Goal: Task Accomplishment & Management: Manage account settings

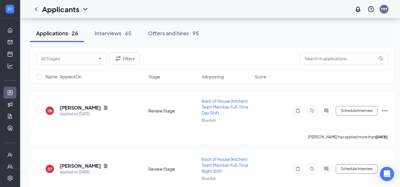
scroll to position [1025, 0]
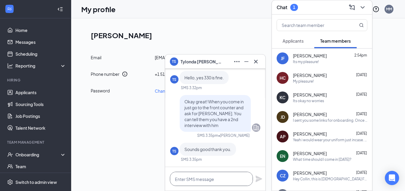
click at [223, 181] on textarea at bounding box center [211, 179] width 83 height 14
type textarea "Its my pleasure!"
click at [258, 180] on icon "Plane" at bounding box center [258, 179] width 7 height 7
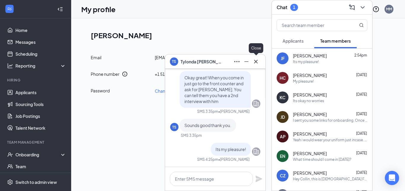
click at [257, 63] on icon "Cross" at bounding box center [256, 62] width 4 height 4
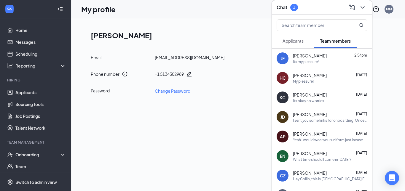
click at [292, 41] on span "Applicants" at bounding box center [292, 40] width 21 height 5
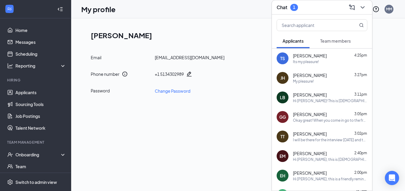
click at [316, 41] on button "Team members" at bounding box center [335, 40] width 42 height 15
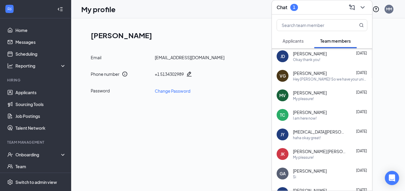
scroll to position [0, 0]
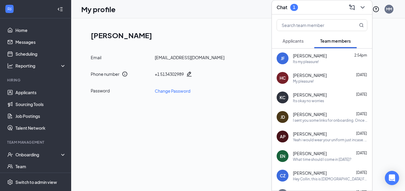
click at [303, 40] on span "Applicants" at bounding box center [292, 40] width 21 height 5
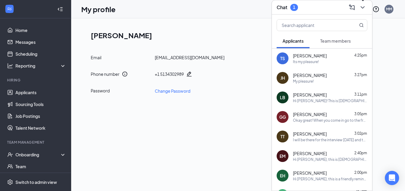
click at [365, 9] on icon "ChevronDown" at bounding box center [362, 7] width 7 height 7
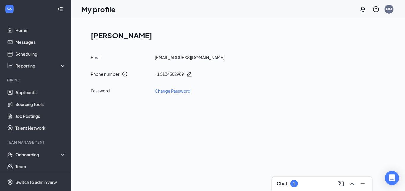
click at [320, 187] on div "Chat 1" at bounding box center [321, 183] width 91 height 9
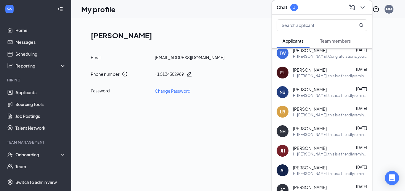
scroll to position [533, 0]
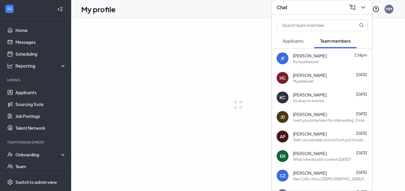
click at [365, 5] on icon "ChevronDown" at bounding box center [362, 7] width 7 height 7
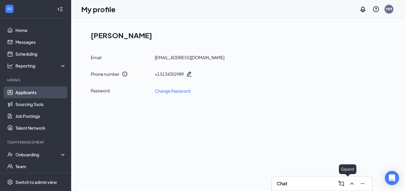
click at [40, 89] on link "Applicants" at bounding box center [40, 93] width 51 height 12
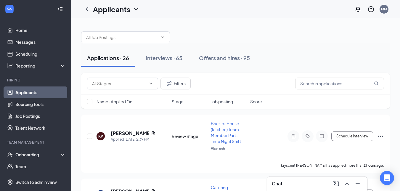
click at [58, 9] on icon "Collapse" at bounding box center [58, 9] width 1 height 3
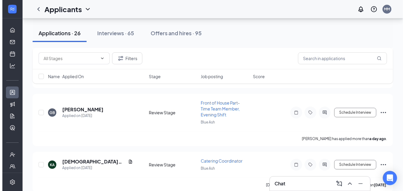
scroll to position [183, 0]
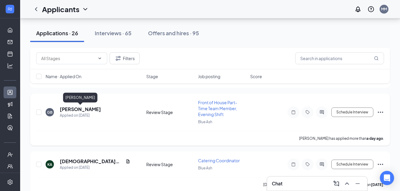
click at [70, 109] on h5 "[PERSON_NAME]" at bounding box center [80, 109] width 41 height 7
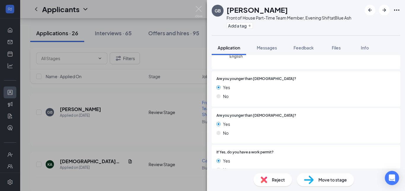
scroll to position [72, 0]
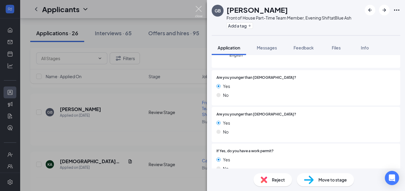
click at [199, 8] on img at bounding box center [198, 12] width 7 height 12
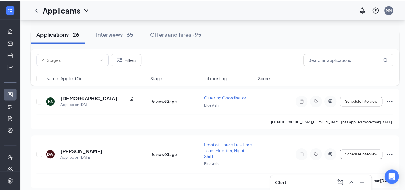
scroll to position [265, 0]
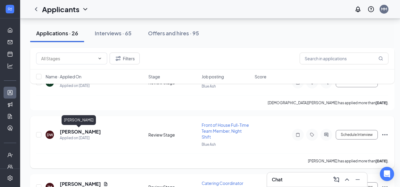
click at [87, 130] on h5 "[PERSON_NAME]" at bounding box center [80, 131] width 41 height 7
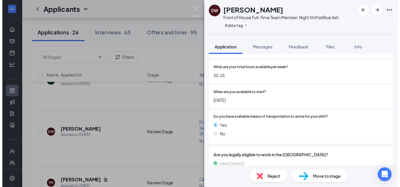
scroll to position [377, 0]
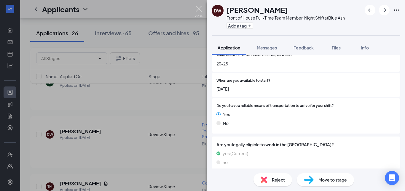
click at [197, 12] on img at bounding box center [198, 12] width 7 height 12
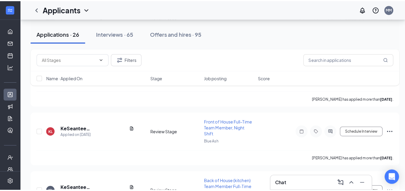
scroll to position [479, 0]
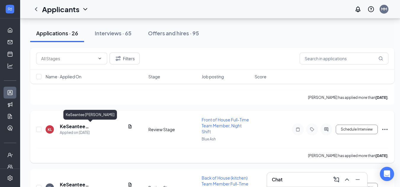
click at [94, 126] on h5 "KeSeantee [PERSON_NAME]" at bounding box center [92, 126] width 65 height 7
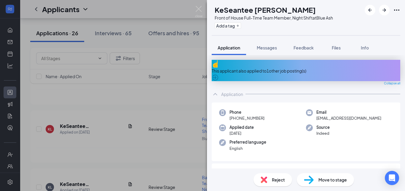
click at [276, 68] on div "This applicant also applied to 1 other job posting(s)" at bounding box center [306, 71] width 188 height 7
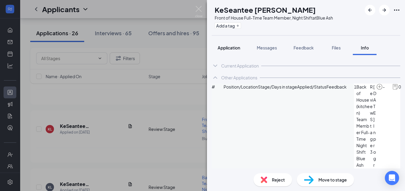
click at [233, 49] on span "Application" at bounding box center [228, 47] width 23 height 5
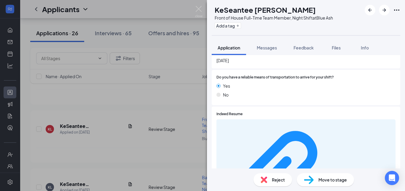
scroll to position [451, 0]
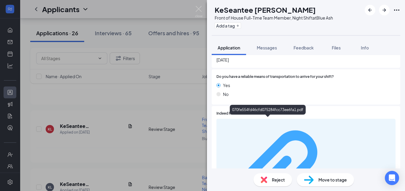
click at [336, 177] on div "070fe554fd46cfd075284fcc73ee6fa1.pdf" at bounding box center [364, 179] width 56 height 5
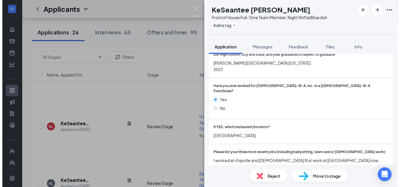
scroll to position [225, 0]
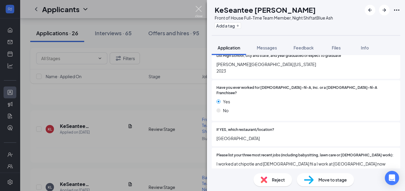
click at [199, 13] on img at bounding box center [198, 12] width 7 height 12
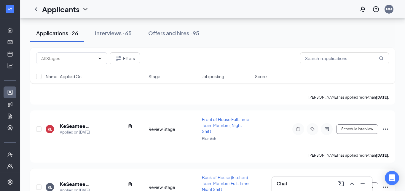
click at [81, 182] on h5 "KeSeantee [PERSON_NAME]" at bounding box center [92, 184] width 65 height 7
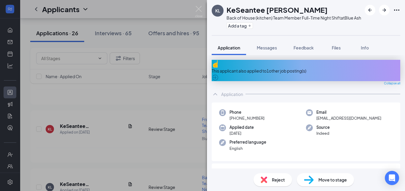
click at [276, 180] on span "Reject" at bounding box center [278, 180] width 13 height 7
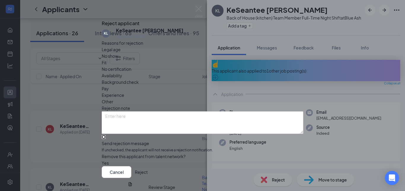
click at [105, 137] on input "Send rejection message If unchecked, the applicant will not receive a rejection…" at bounding box center [104, 137] width 4 height 4
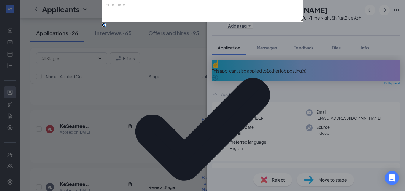
click at [105, 27] on input "Send rejection message If unchecked, the applicant will not receive a rejection…" at bounding box center [104, 25] width 4 height 4
checkbox input "false"
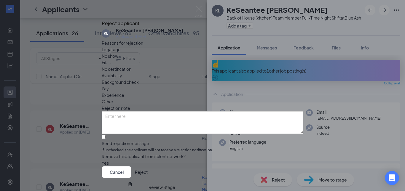
click at [148, 166] on button "Reject" at bounding box center [141, 172] width 13 height 12
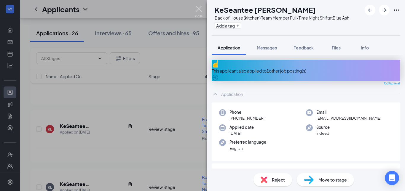
click at [197, 7] on img at bounding box center [198, 12] width 7 height 12
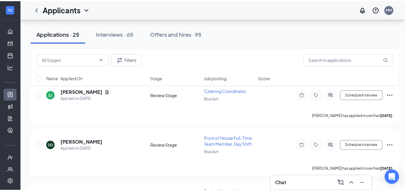
scroll to position [617, 0]
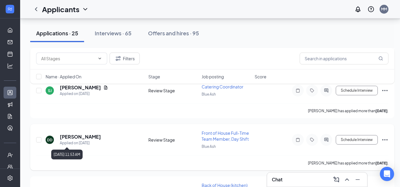
click at [73, 140] on div "Applied on [DATE]" at bounding box center [80, 143] width 41 height 6
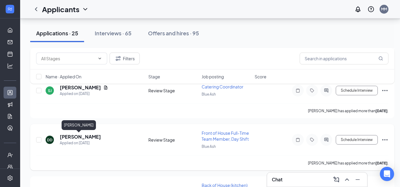
click at [78, 138] on h5 "[PERSON_NAME]" at bounding box center [80, 136] width 41 height 7
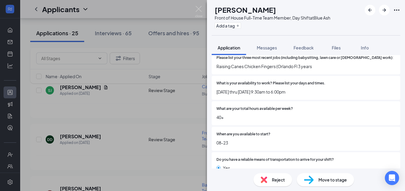
scroll to position [281, 0]
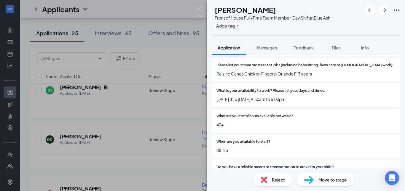
click at [325, 177] on span "Move to stage" at bounding box center [332, 180] width 28 height 7
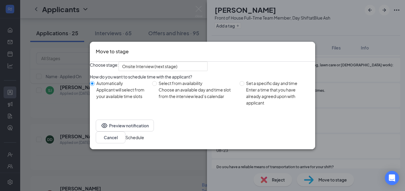
click at [144, 140] on button "Schedule" at bounding box center [134, 137] width 19 height 7
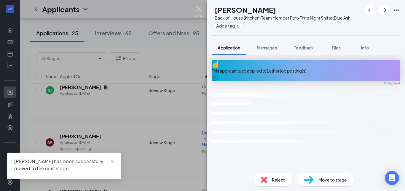
click at [198, 9] on img at bounding box center [198, 12] width 7 height 12
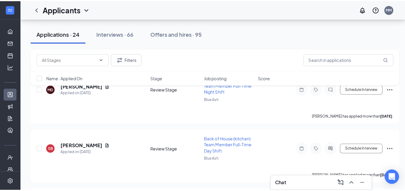
scroll to position [882, 0]
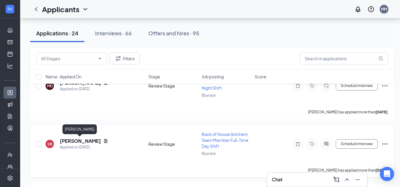
click at [92, 140] on h5 "[PERSON_NAME]" at bounding box center [80, 140] width 41 height 7
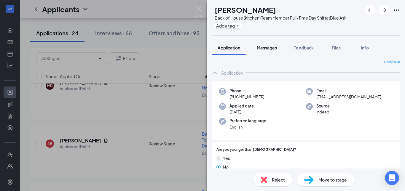
click at [263, 50] on div "Messages" at bounding box center [267, 48] width 20 height 6
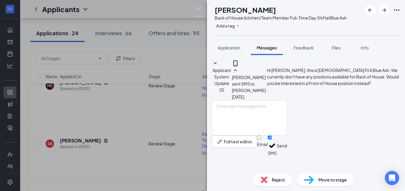
scroll to position [20, 0]
click at [269, 179] on div "Reject" at bounding box center [272, 179] width 39 height 13
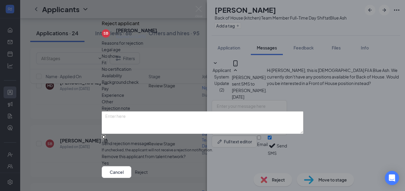
click at [105, 139] on input "Send rejection message If unchecked, the applicant will not receive a rejection…" at bounding box center [104, 137] width 4 height 4
checkbox input "true"
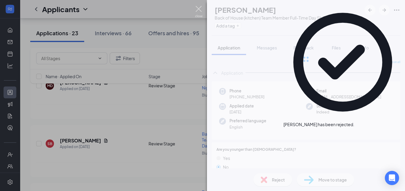
click at [200, 13] on img at bounding box center [198, 12] width 7 height 12
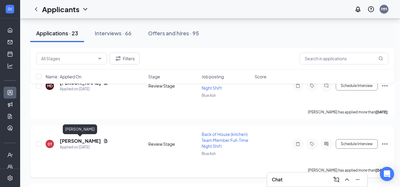
click at [70, 141] on h5 "[PERSON_NAME]" at bounding box center [80, 140] width 41 height 7
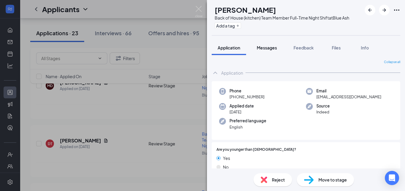
click at [264, 50] on span "Messages" at bounding box center [267, 47] width 20 height 5
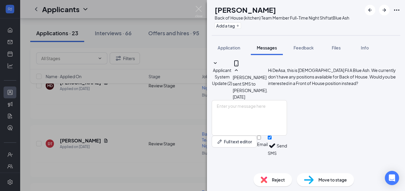
scroll to position [26, 0]
click at [276, 180] on span "Reject" at bounding box center [278, 180] width 13 height 7
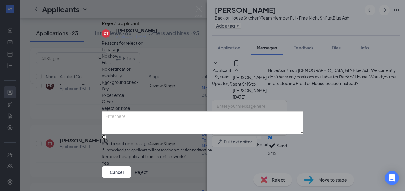
click at [105, 135] on input "Send rejection message If unchecked, the applicant will not receive a rejection…" at bounding box center [104, 137] width 4 height 4
checkbox input "true"
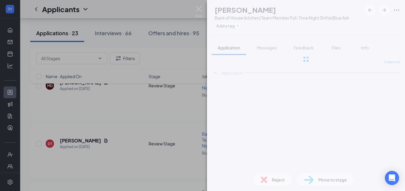
click at [202, 9] on img at bounding box center [198, 12] width 7 height 12
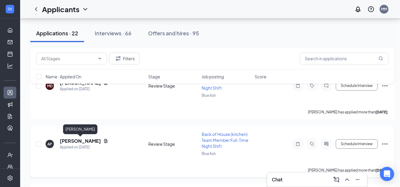
click at [94, 140] on h5 "[PERSON_NAME]" at bounding box center [80, 140] width 41 height 7
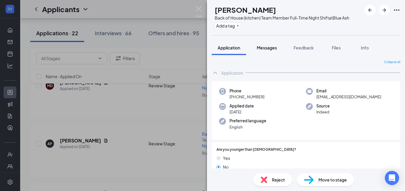
click at [271, 50] on span "Messages" at bounding box center [267, 47] width 20 height 5
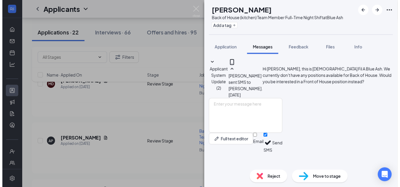
scroll to position [26, 0]
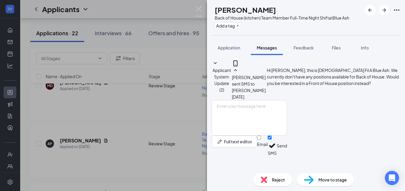
click at [275, 179] on span "Reject" at bounding box center [278, 180] width 13 height 7
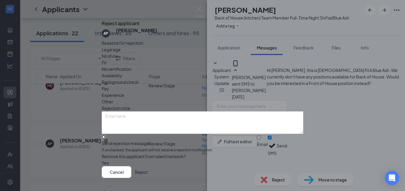
click at [105, 139] on input "Send rejection message If unchecked, the applicant will not receive a rejection…" at bounding box center [104, 137] width 4 height 4
checkbox input "true"
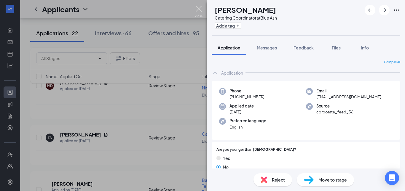
click at [197, 9] on img at bounding box center [198, 12] width 7 height 12
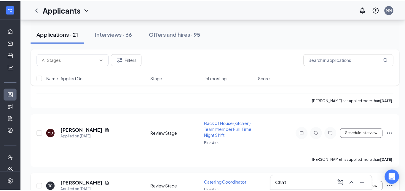
scroll to position [837, 0]
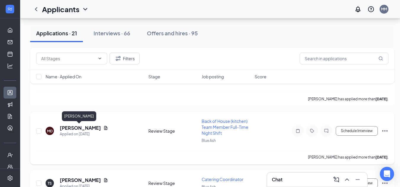
click at [85, 127] on h5 "[PERSON_NAME]" at bounding box center [80, 127] width 41 height 7
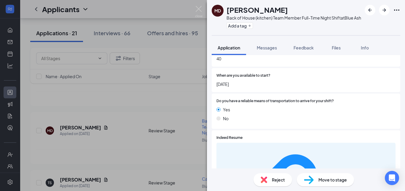
scroll to position [362, 0]
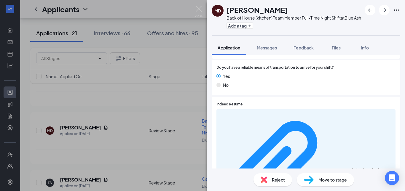
click at [252, 112] on div "3a8319cd6d59d4e78b1d9885d97e6be9.pdf" at bounding box center [305, 170] width 179 height 122
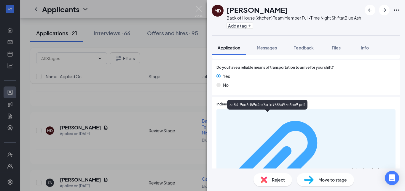
click at [336, 168] on div "3a8319cd6d59d4e78b1d9885d97e6be9.pdf" at bounding box center [364, 170] width 56 height 5
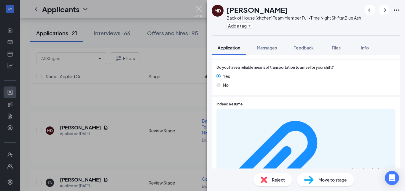
click at [199, 9] on img at bounding box center [198, 12] width 7 height 12
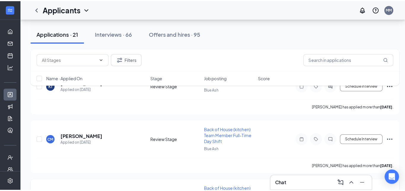
scroll to position [773, 0]
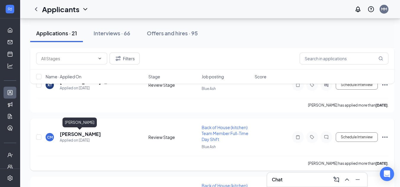
click at [90, 133] on h5 "[PERSON_NAME]" at bounding box center [80, 134] width 41 height 7
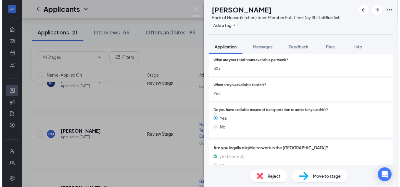
scroll to position [356, 0]
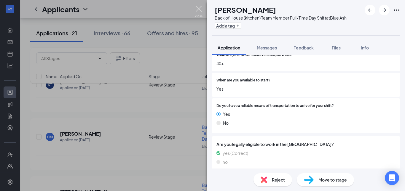
click at [199, 8] on img at bounding box center [198, 12] width 7 height 12
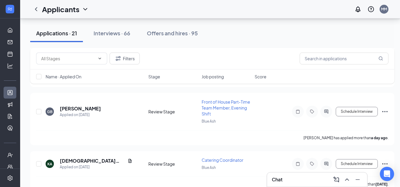
scroll to position [184, 3]
click at [96, 107] on h5 "[PERSON_NAME]" at bounding box center [80, 108] width 41 height 7
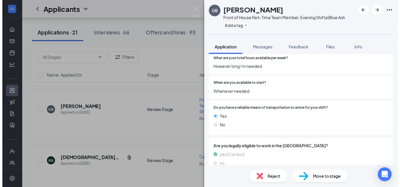
scroll to position [420, 0]
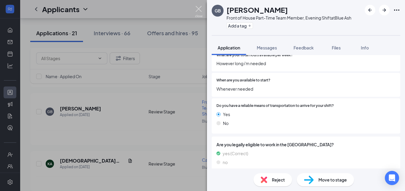
click at [199, 11] on img at bounding box center [198, 12] width 7 height 12
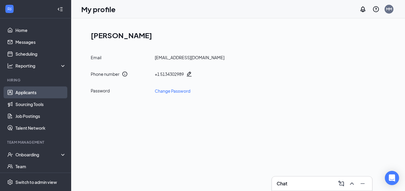
click at [47, 96] on link "Applicants" at bounding box center [40, 93] width 51 height 12
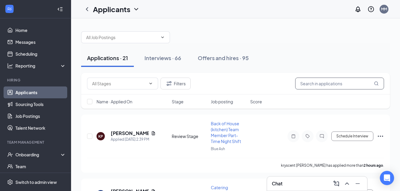
click at [308, 79] on input "text" at bounding box center [339, 84] width 89 height 12
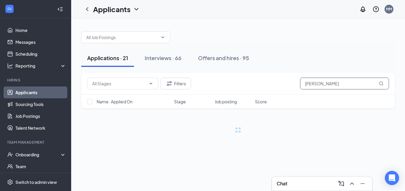
type input "jon"
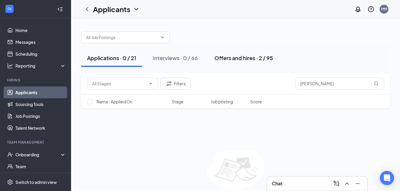
click at [240, 58] on div "Offers and hires · 2 / 95" at bounding box center [243, 57] width 59 height 7
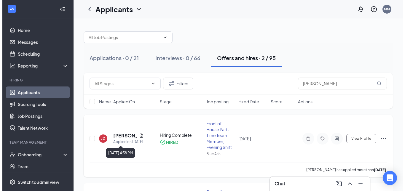
scroll to position [15, 0]
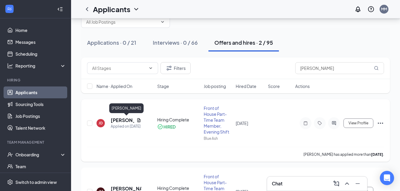
click at [116, 121] on h5 "[PERSON_NAME]" at bounding box center [122, 120] width 23 height 7
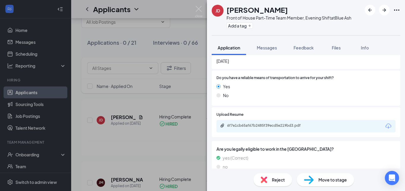
scroll to position [439, 0]
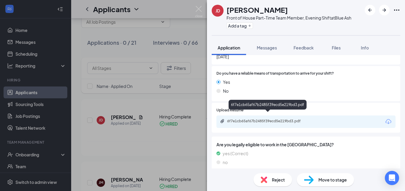
click at [293, 119] on div "6f7e1cb65af67b2485f39ecd5e219bd3.pdf" at bounding box center [268, 121] width 83 height 5
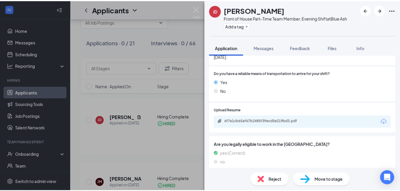
scroll to position [437, 0]
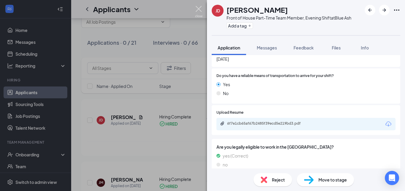
click at [198, 8] on img at bounding box center [198, 12] width 7 height 12
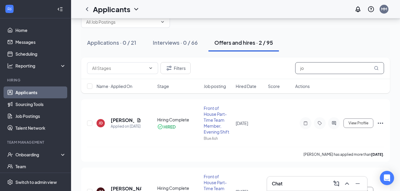
type input "j"
